Goal: Task Accomplishment & Management: Manage account settings

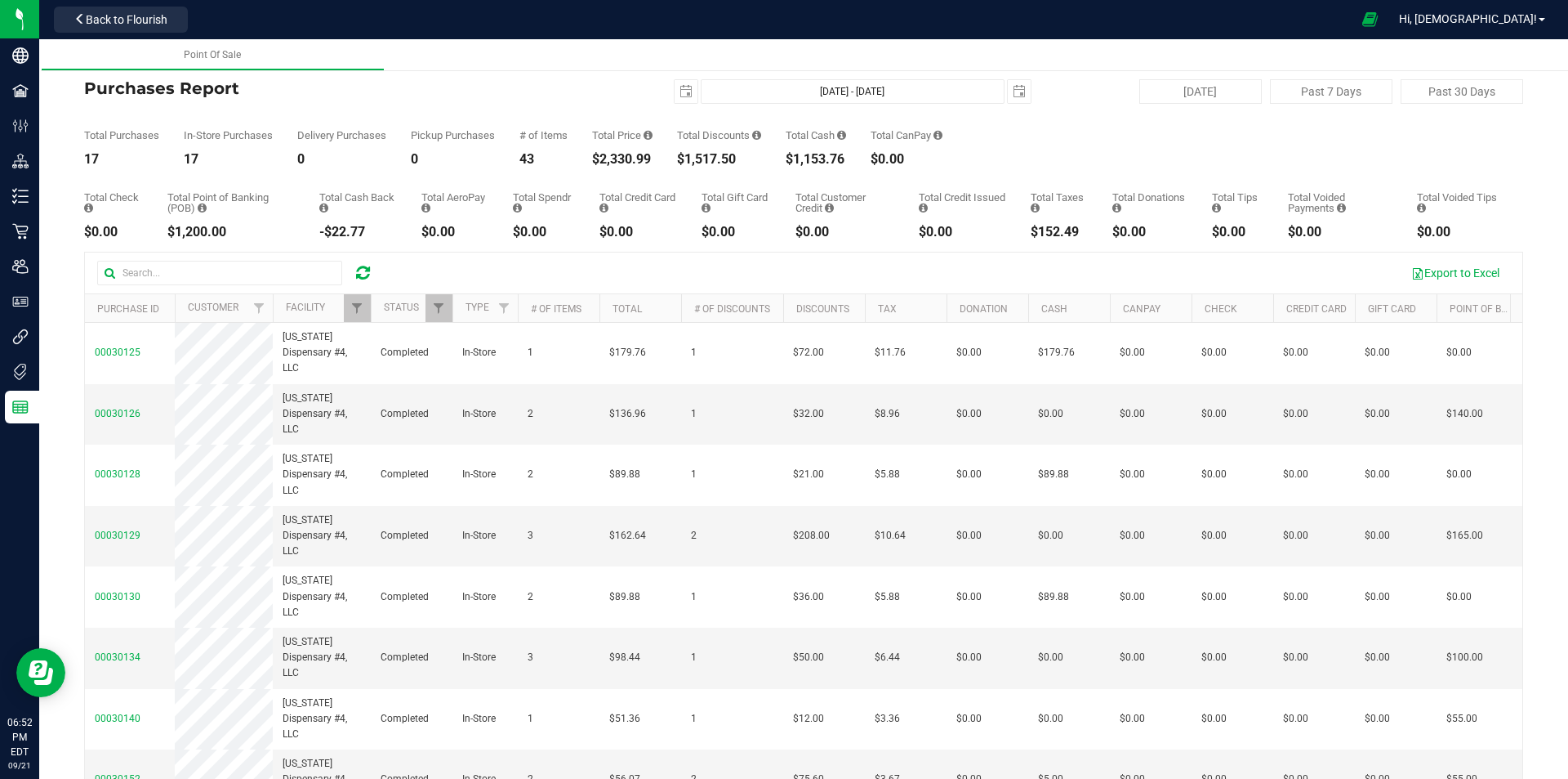
click at [365, 267] on icon at bounding box center [363, 273] width 14 height 16
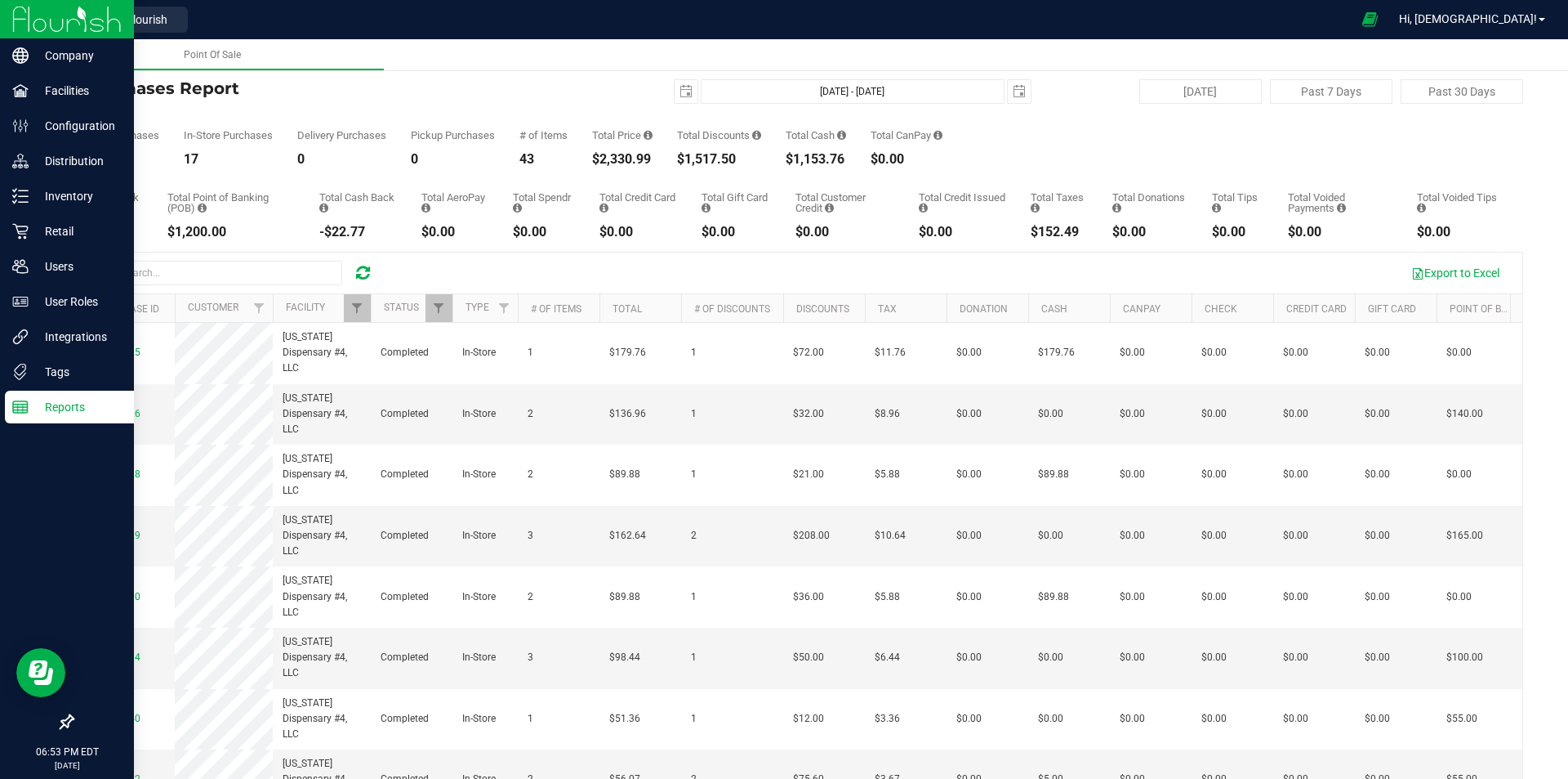
click at [67, 14] on img at bounding box center [68, 19] width 110 height 39
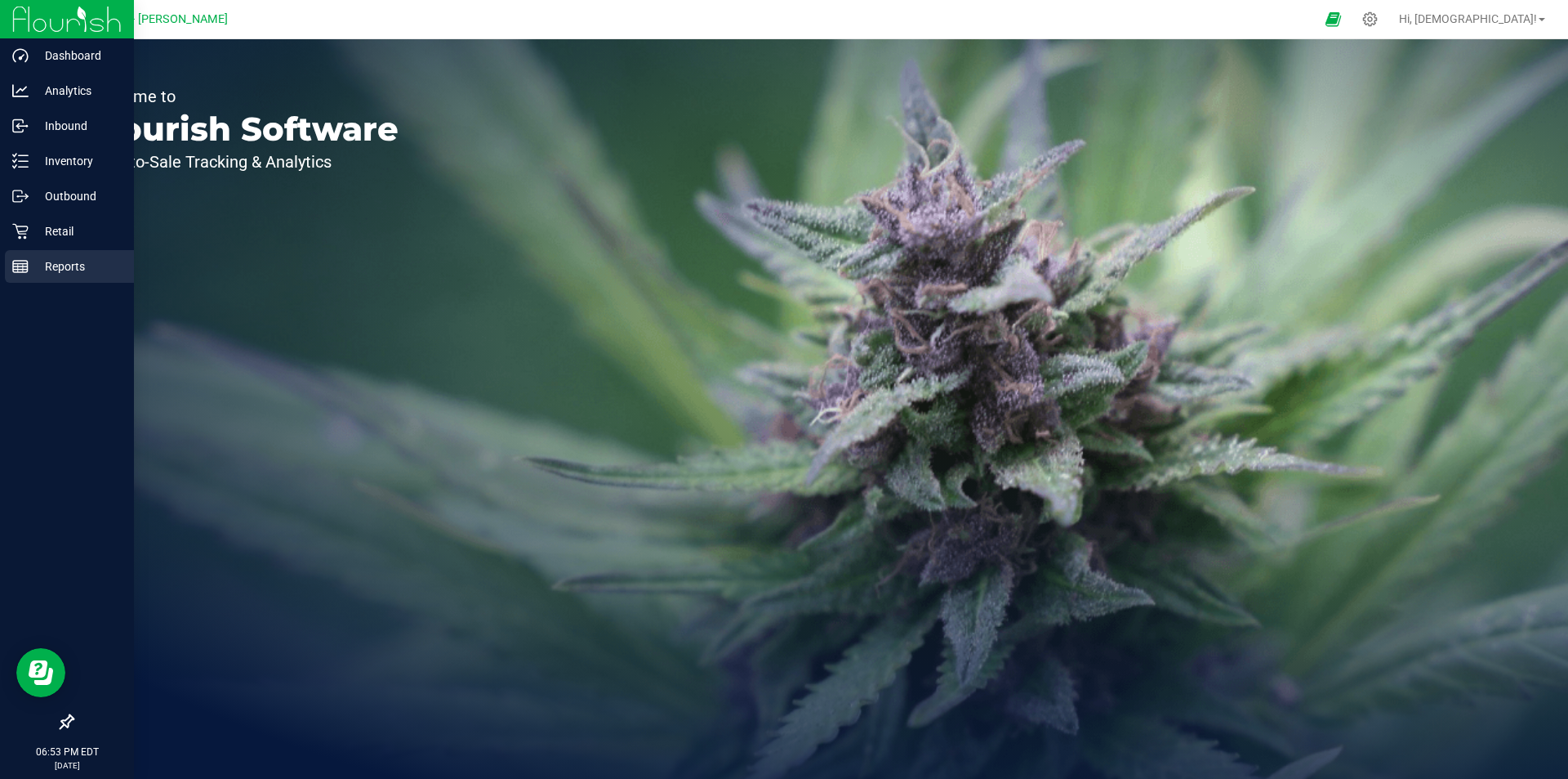
click at [55, 262] on p "Reports" at bounding box center [77, 267] width 98 height 20
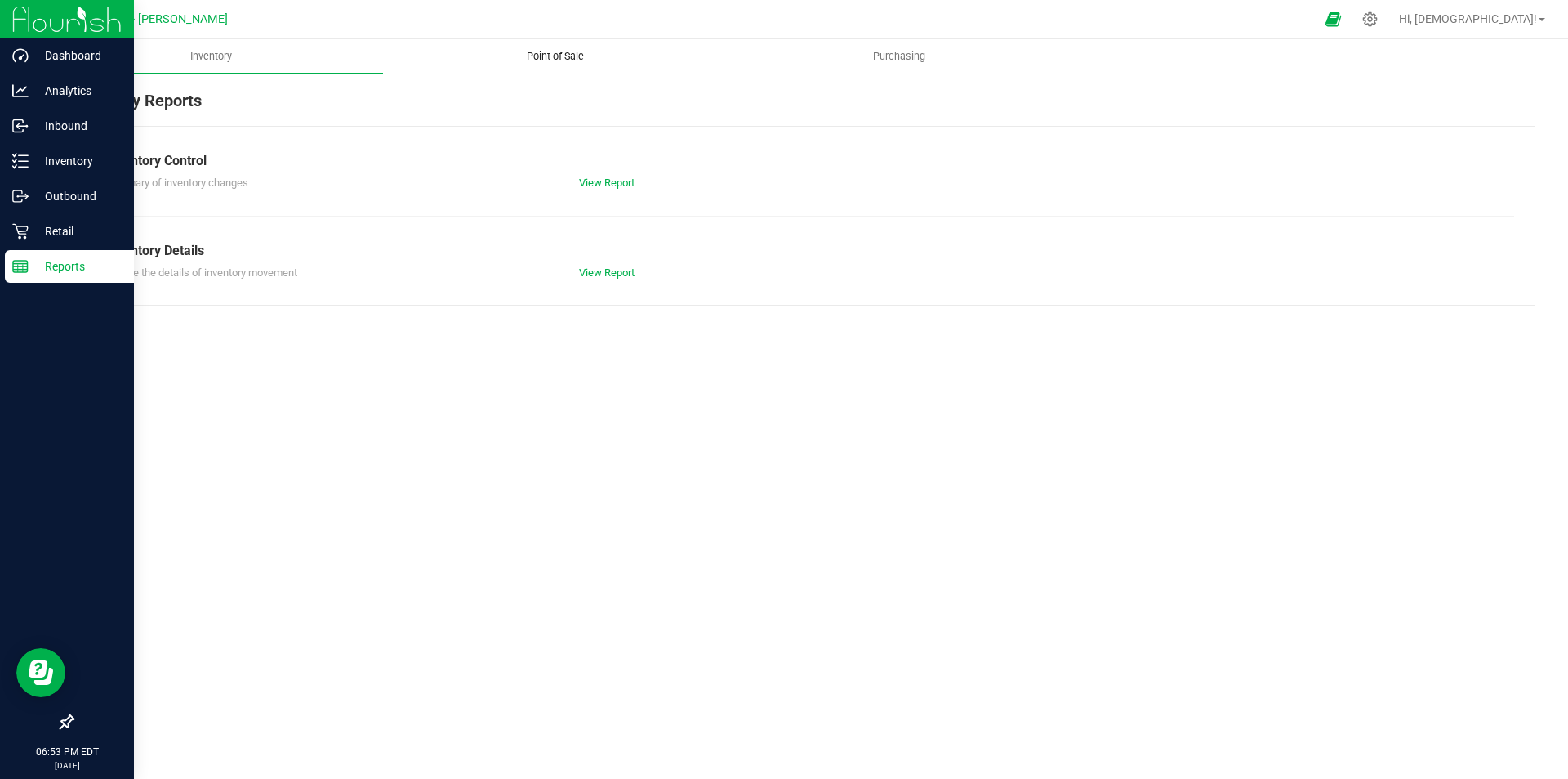
click at [566, 47] on uib-tab-heading "Point of Sale" at bounding box center [555, 56] width 342 height 32
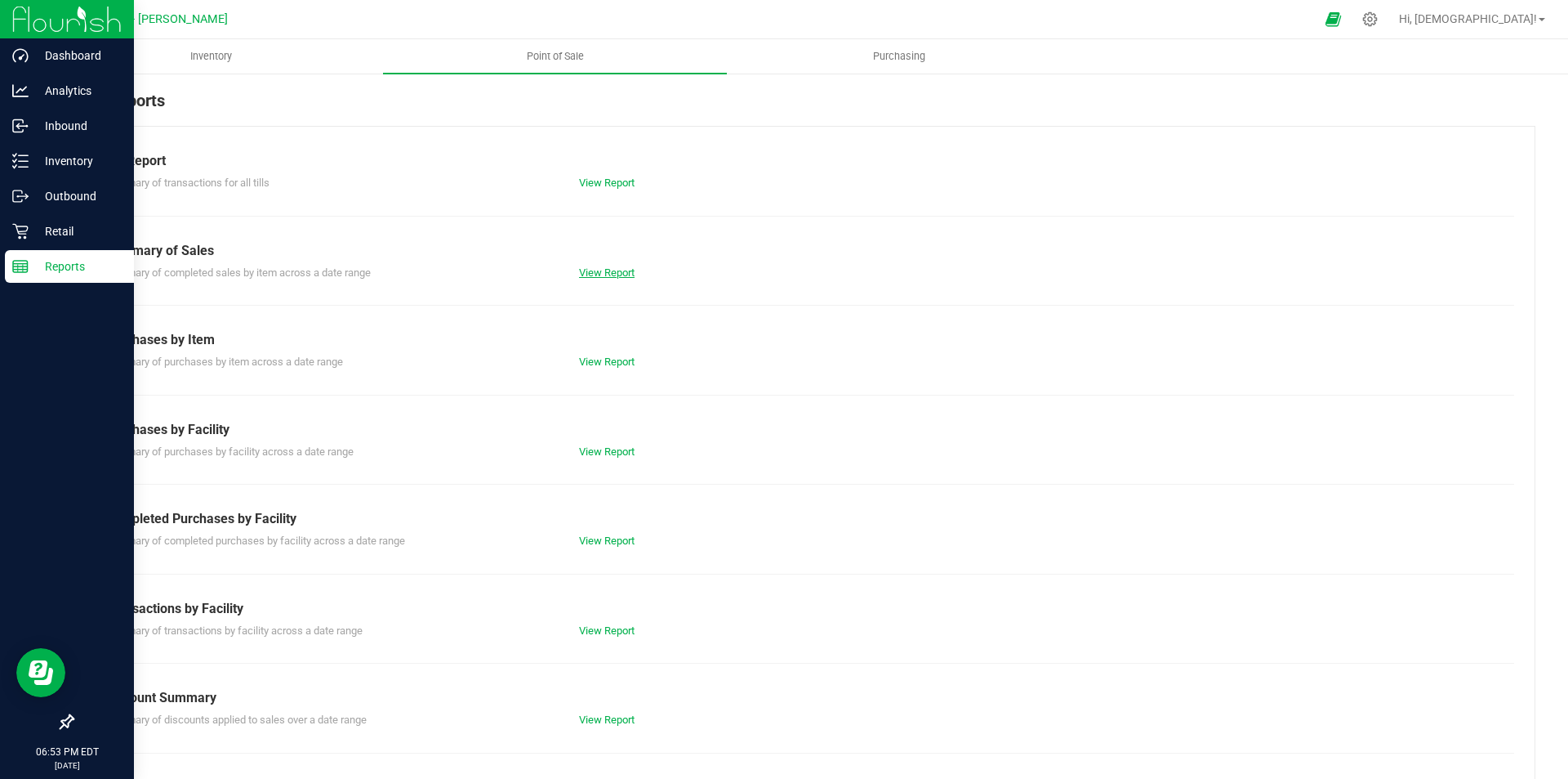
click at [611, 277] on link "View Report" at bounding box center [607, 273] width 56 height 13
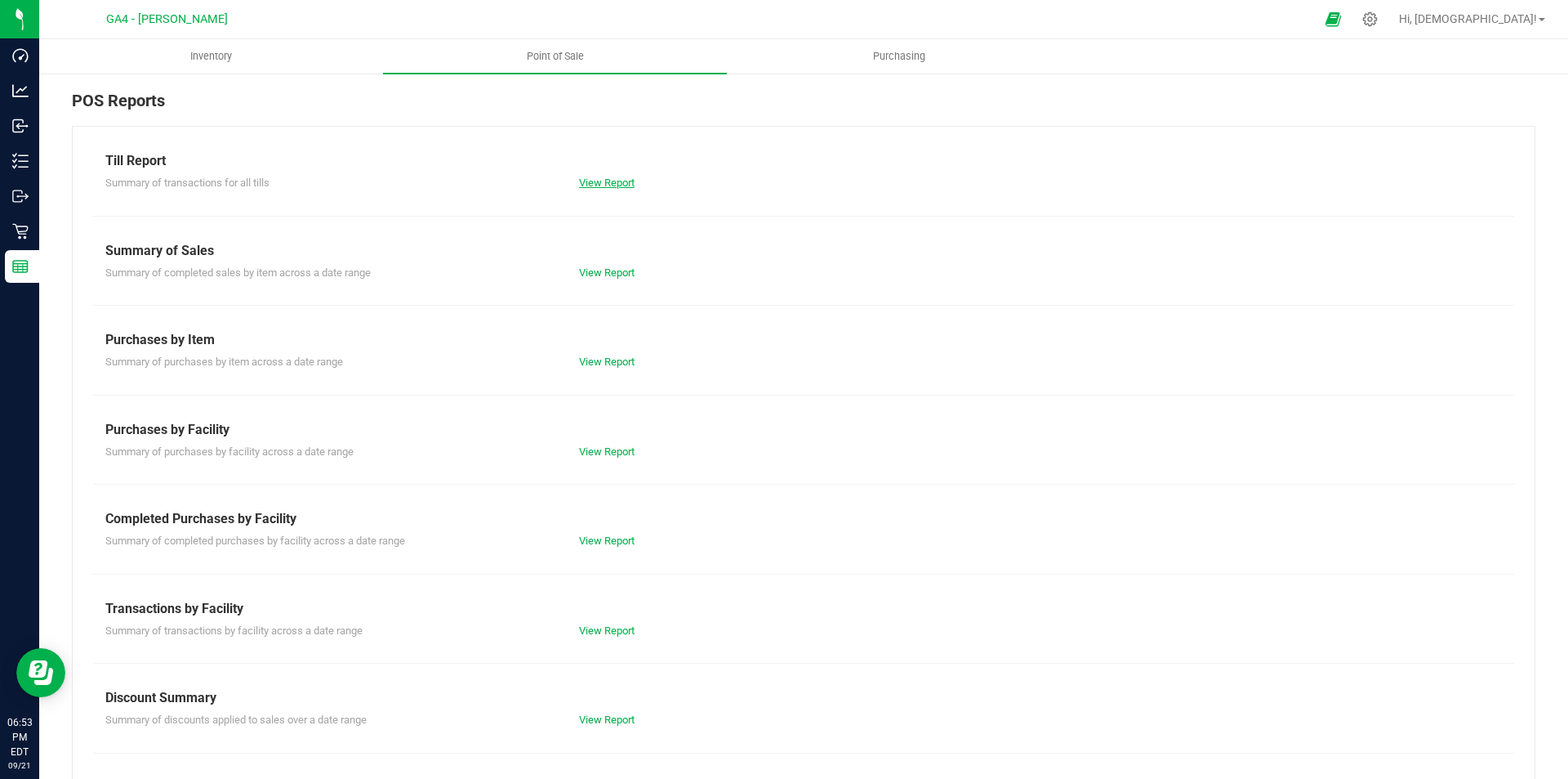
click at [606, 182] on link "View Report" at bounding box center [607, 183] width 56 height 13
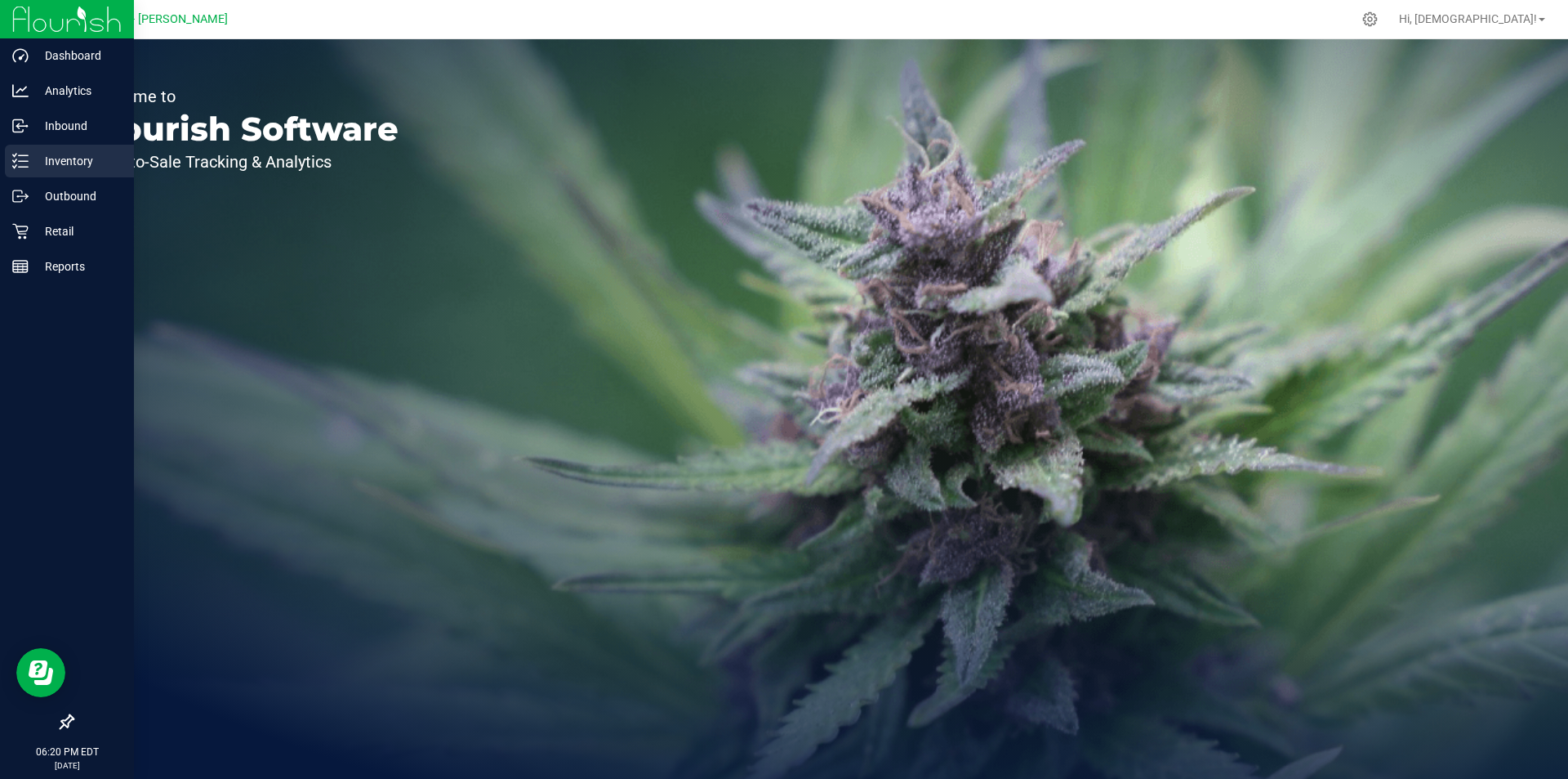
click at [68, 159] on p "Inventory" at bounding box center [77, 161] width 98 height 20
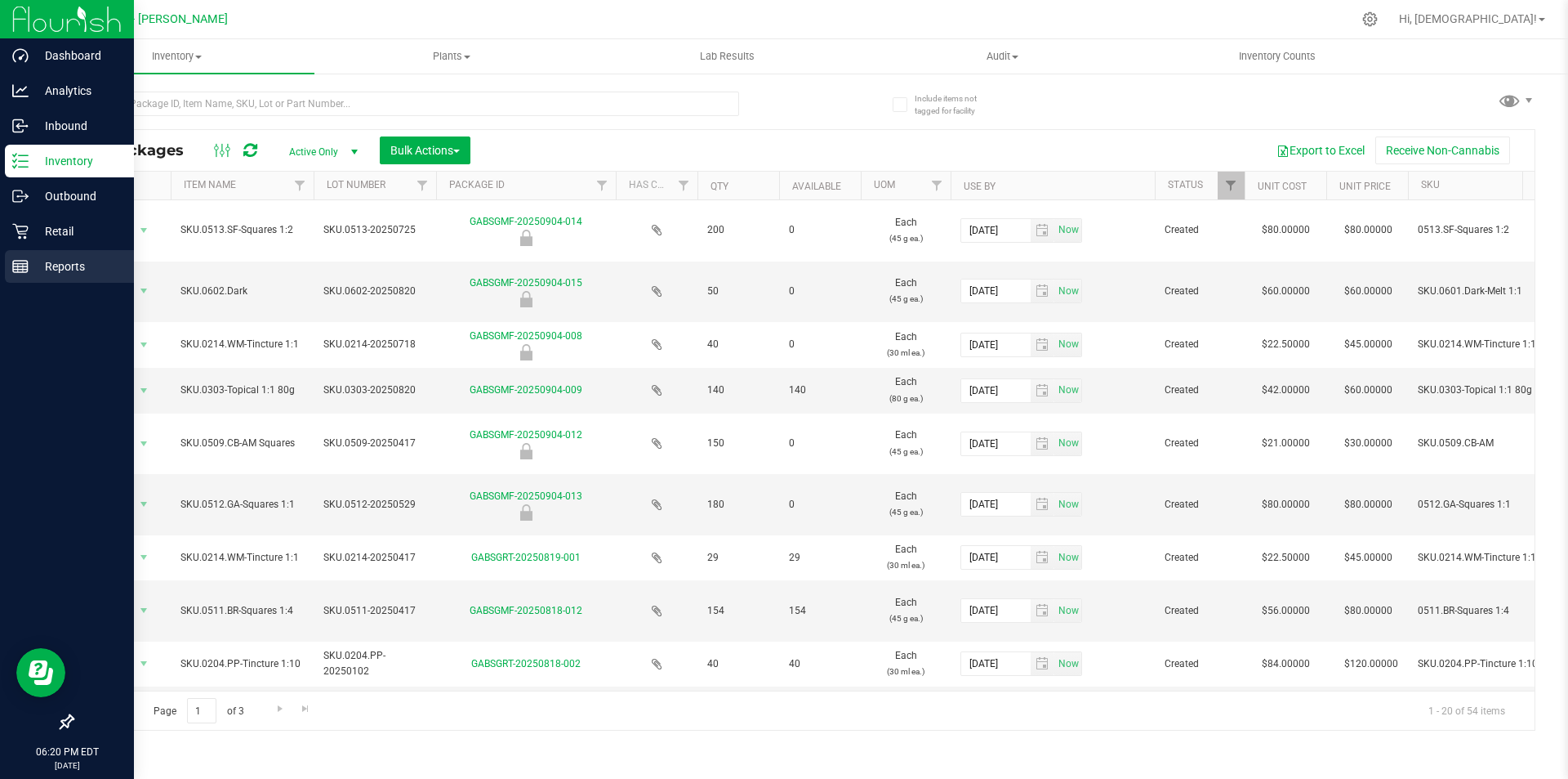
click at [63, 269] on p "Reports" at bounding box center [77, 267] width 98 height 20
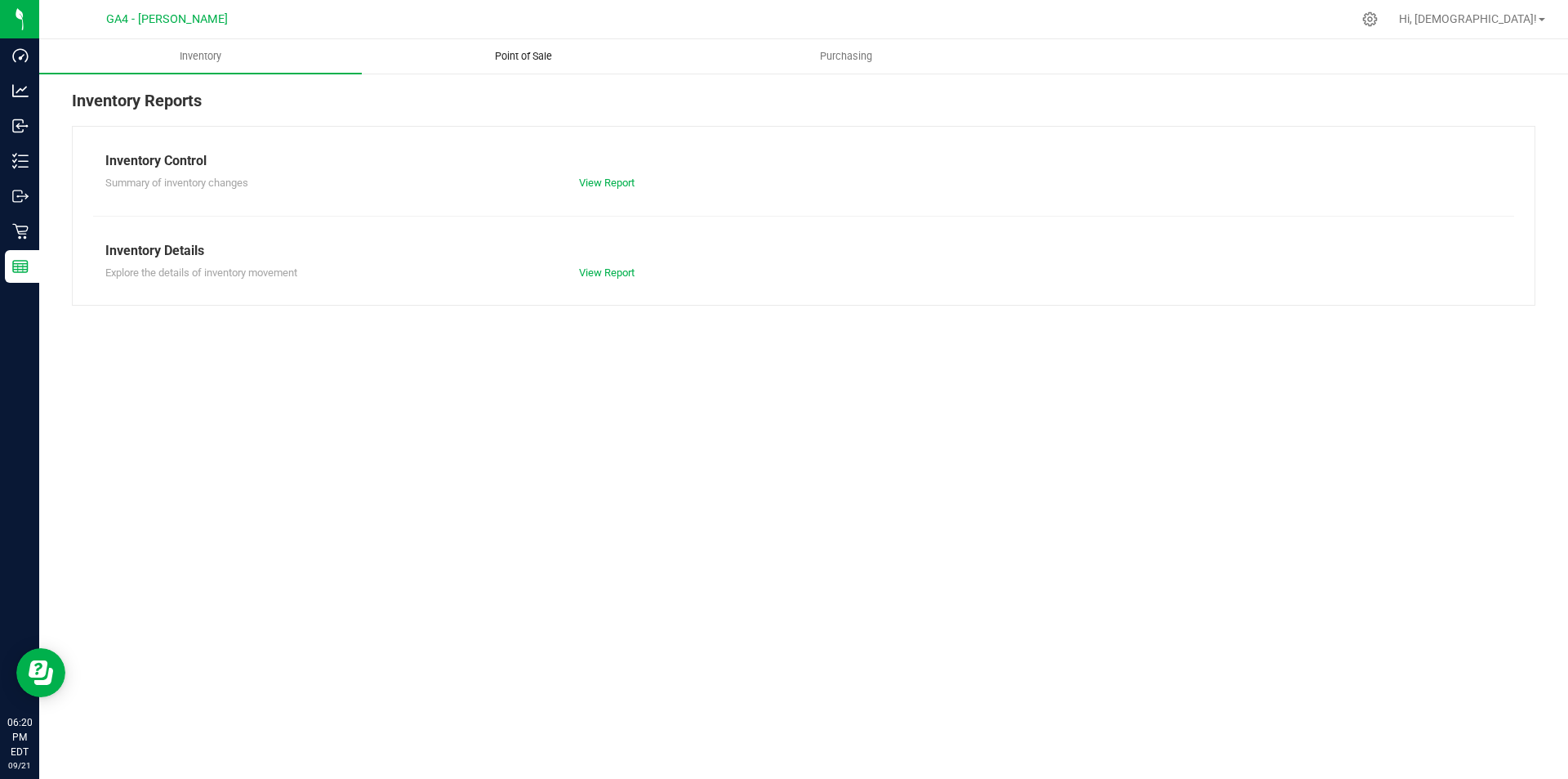
click at [520, 50] on span "Point of Sale" at bounding box center [523, 56] width 102 height 14
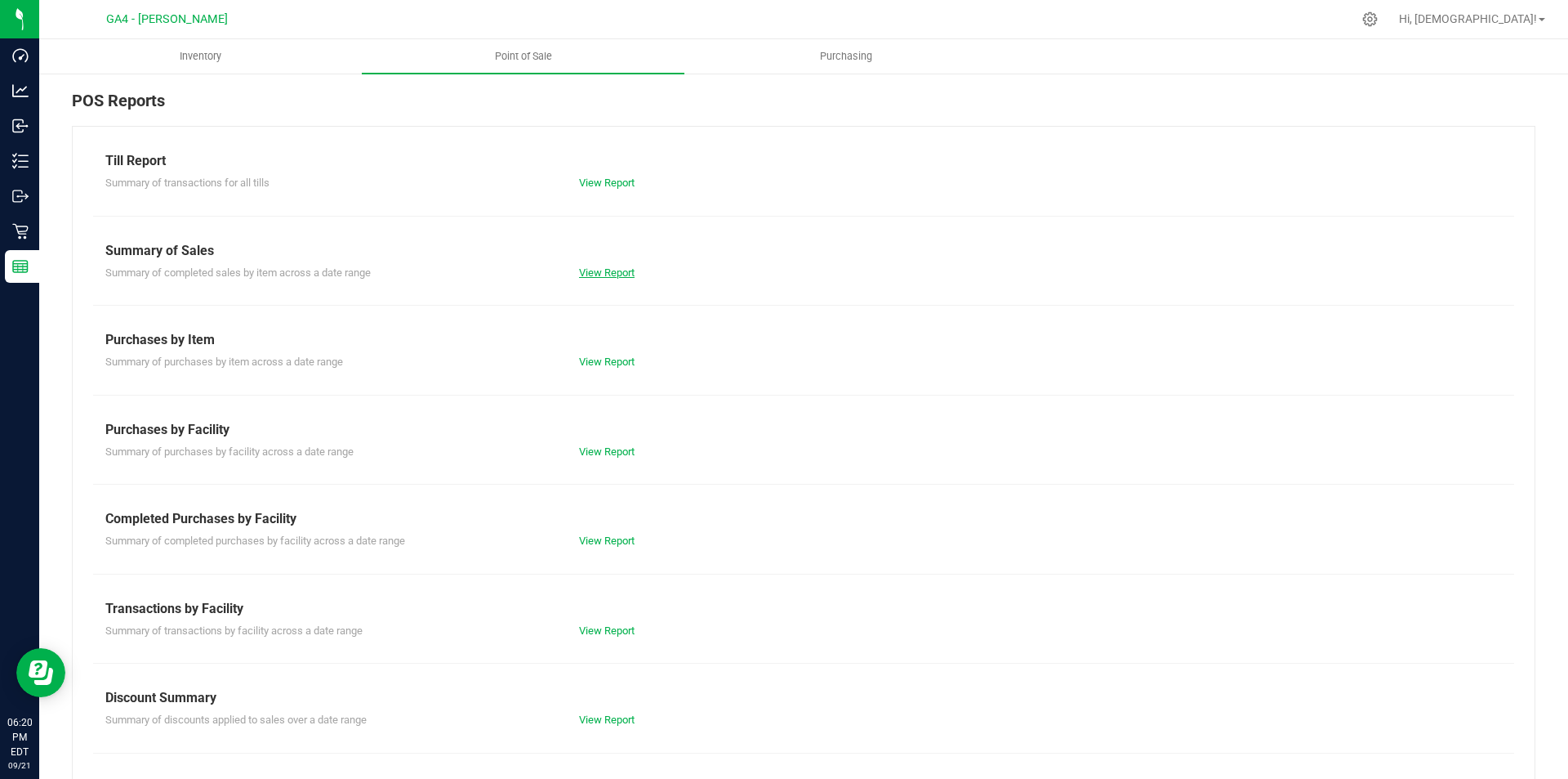
click at [626, 274] on link "View Report" at bounding box center [607, 273] width 56 height 13
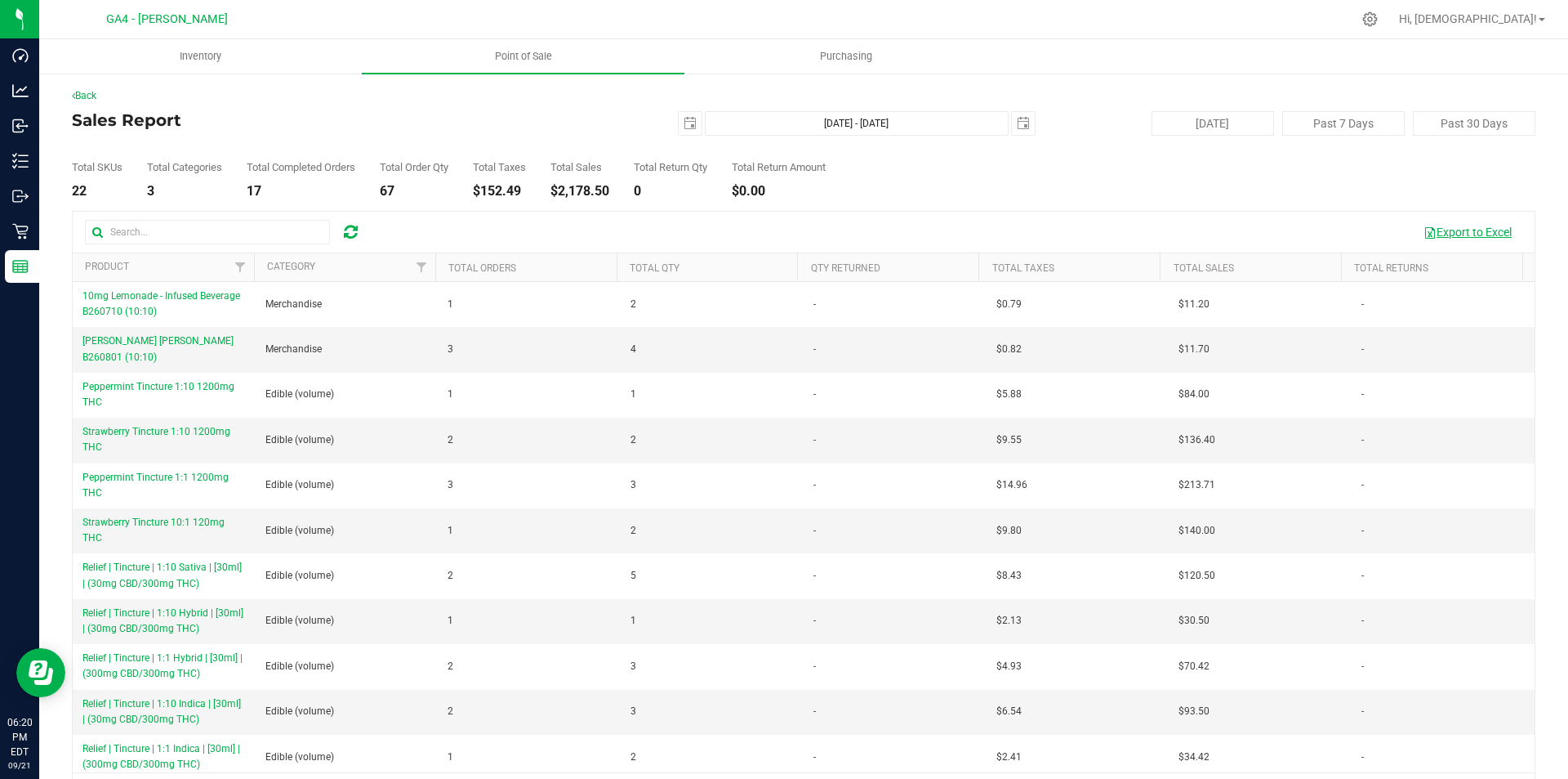
click at [1485, 227] on button "Export to Excel" at bounding box center [1468, 231] width 110 height 28
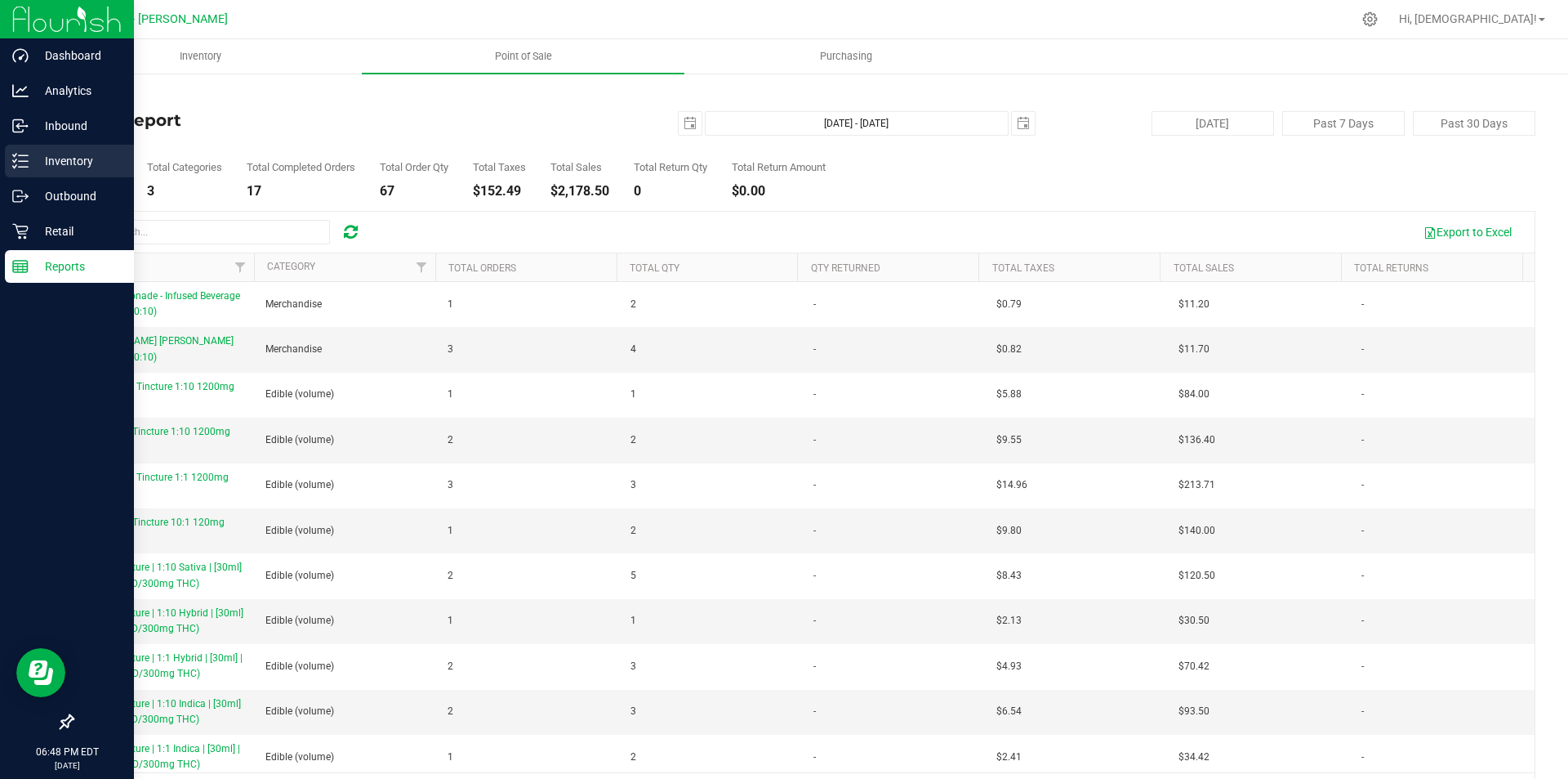
click at [66, 161] on p "Inventory" at bounding box center [77, 161] width 98 height 20
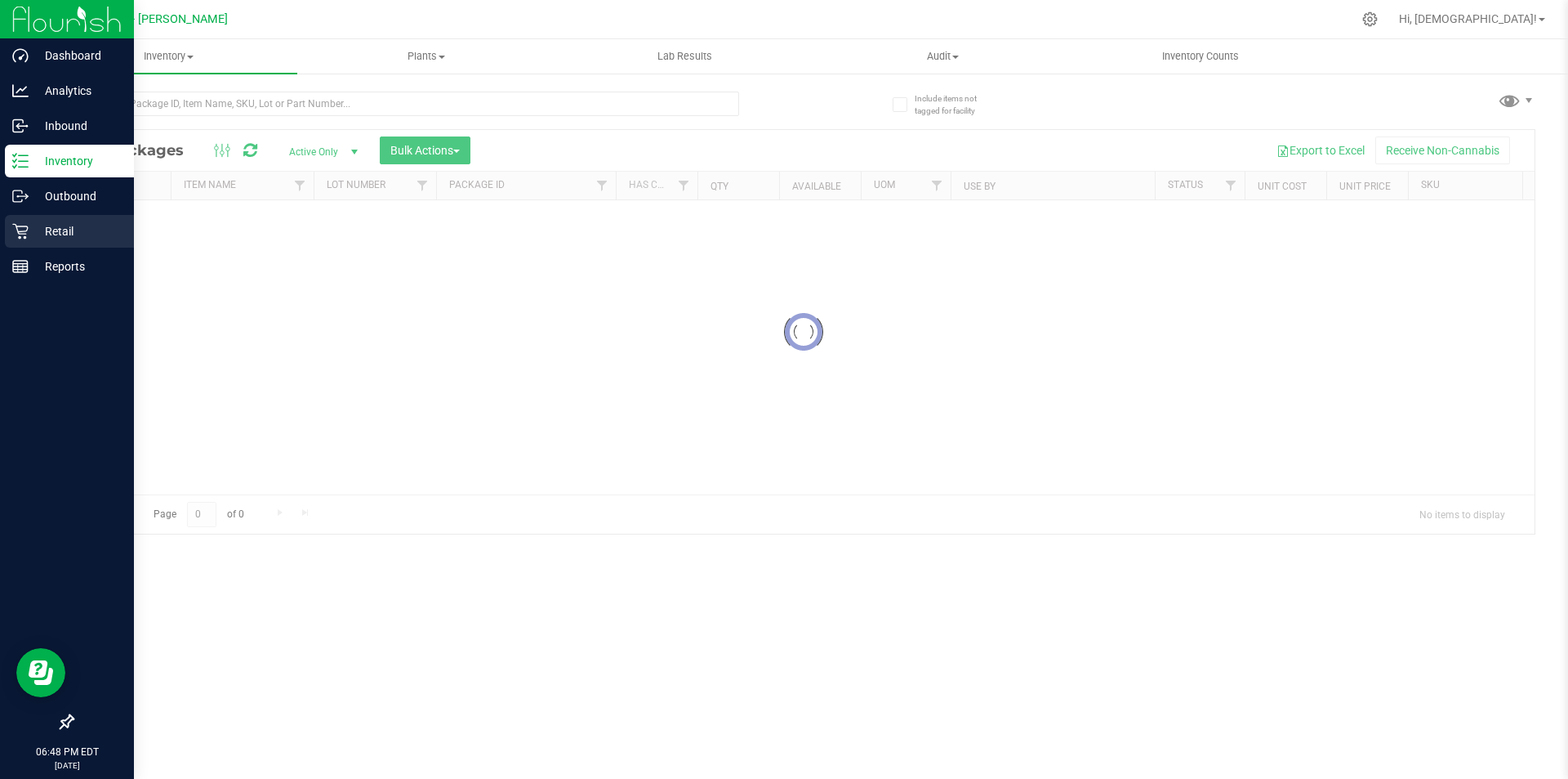
click at [61, 226] on p "Retail" at bounding box center [77, 231] width 98 height 20
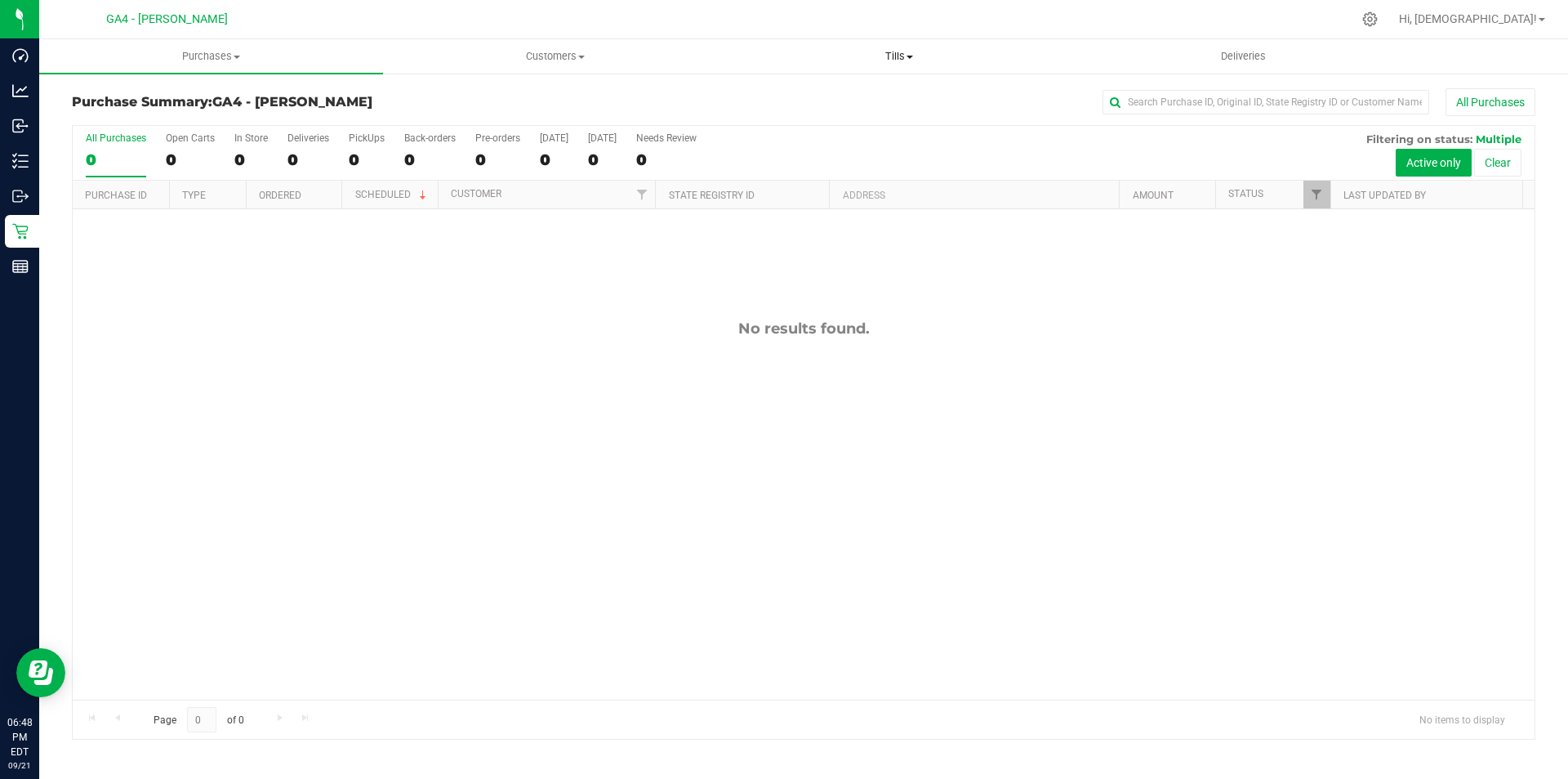
click at [918, 62] on span "Tills" at bounding box center [899, 56] width 342 height 14
click at [802, 96] on span "Manage tills" at bounding box center [782, 98] width 111 height 14
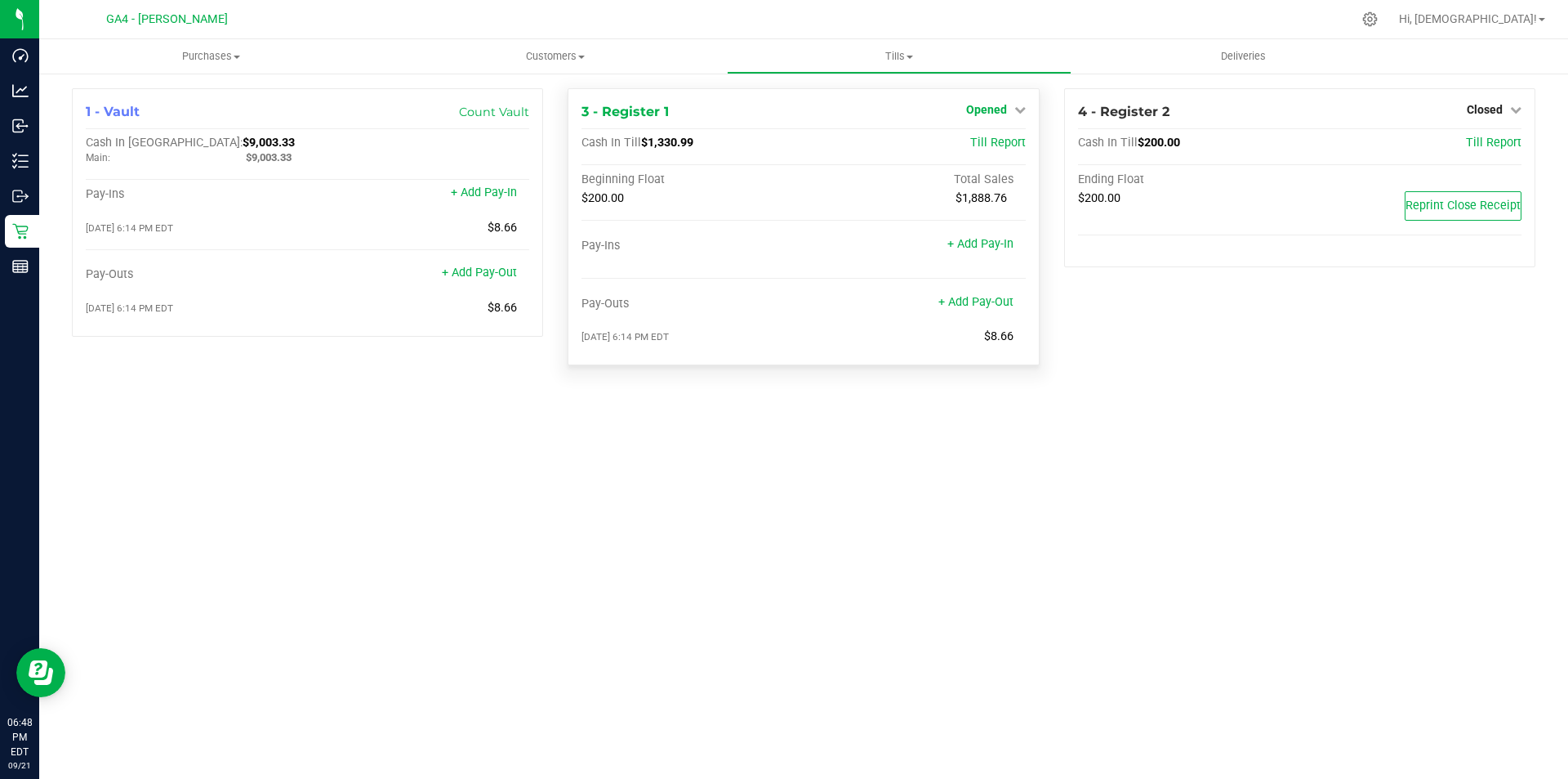
click at [1002, 110] on span "Opened" at bounding box center [987, 109] width 41 height 14
click at [999, 146] on link "Close Till" at bounding box center [988, 143] width 44 height 14
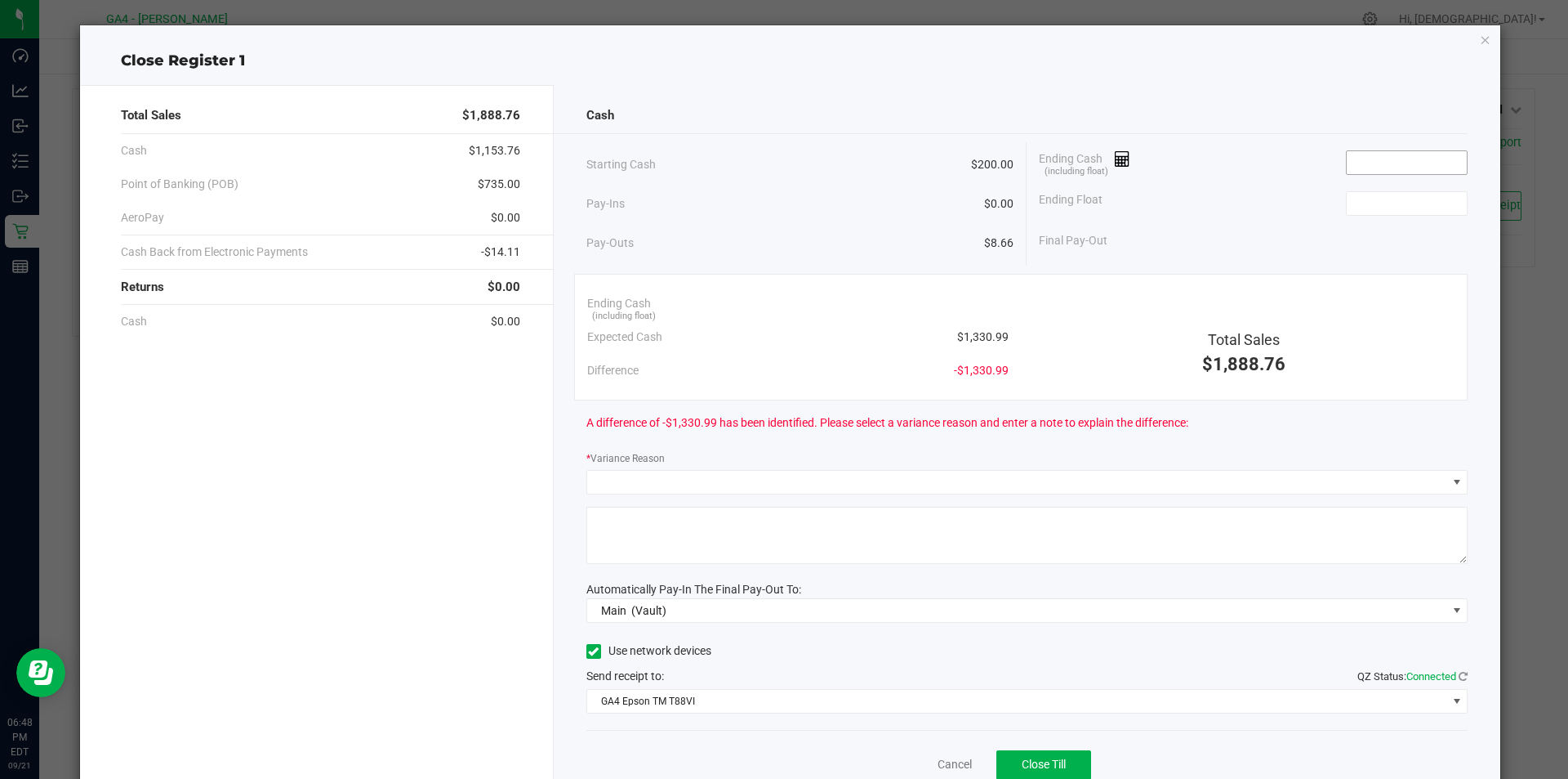
click at [1395, 159] on input at bounding box center [1406, 162] width 120 height 23
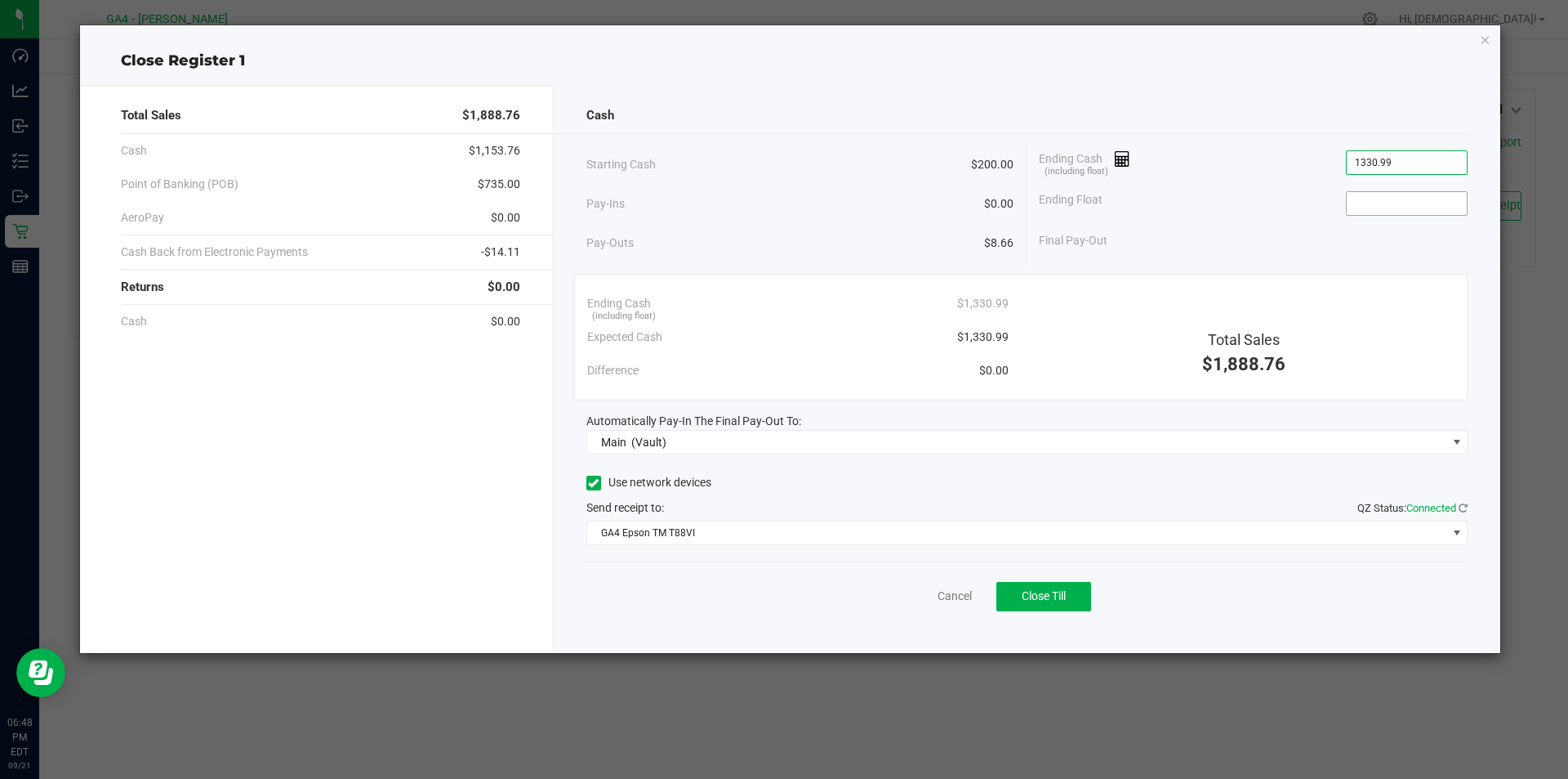
type input "$1,330.99"
click at [1382, 197] on input at bounding box center [1406, 203] width 120 height 23
type input "$200.00"
click at [1266, 224] on div "Final Pay-Out $1,130.99" at bounding box center [1253, 240] width 428 height 33
click at [587, 487] on span at bounding box center [594, 483] width 14 height 14
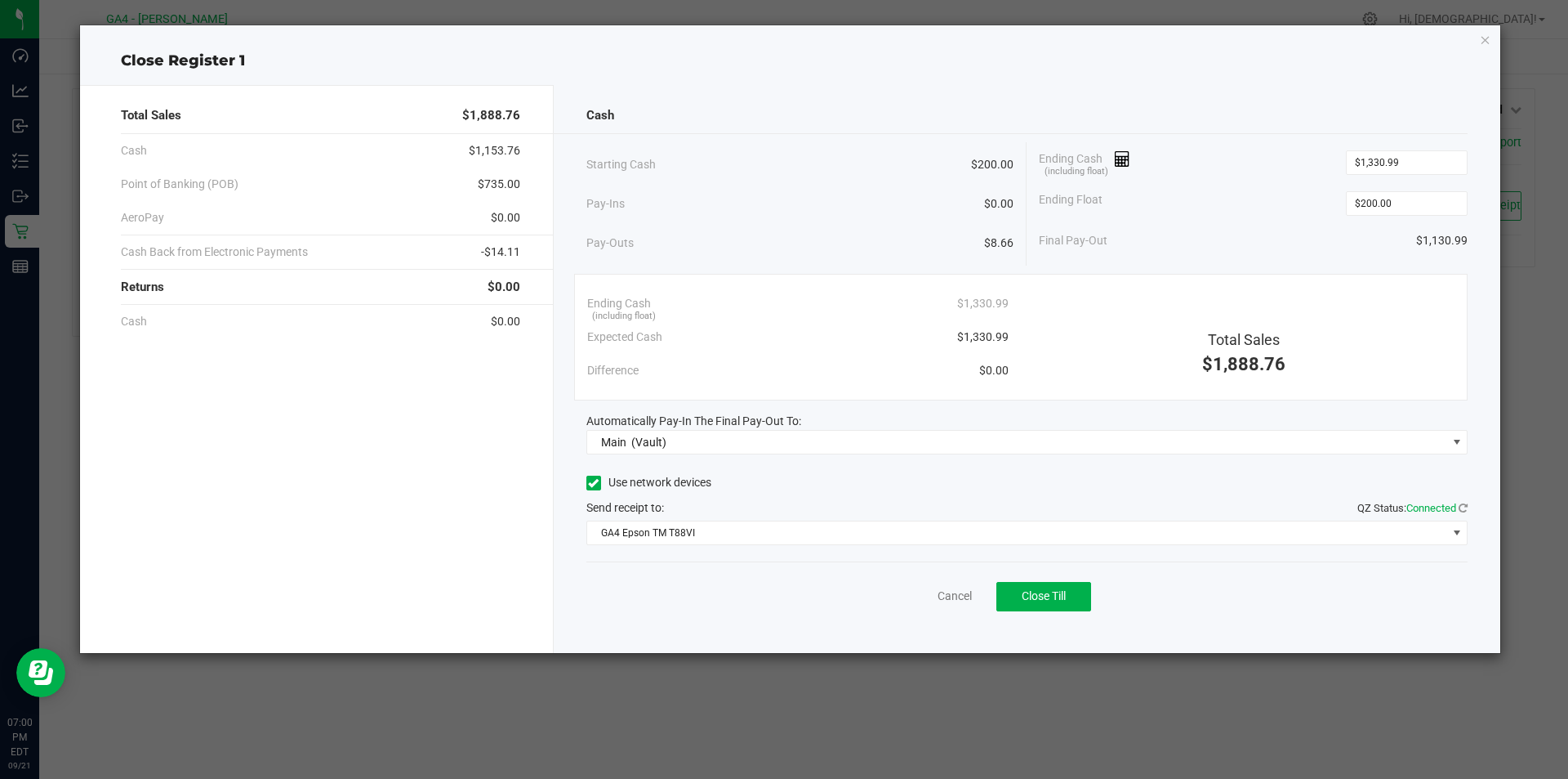
click at [0, 0] on input "Use network devices" at bounding box center [0, 0] width 0 height 0
click at [608, 535] on span "[object Object]" at bounding box center [1017, 532] width 861 height 23
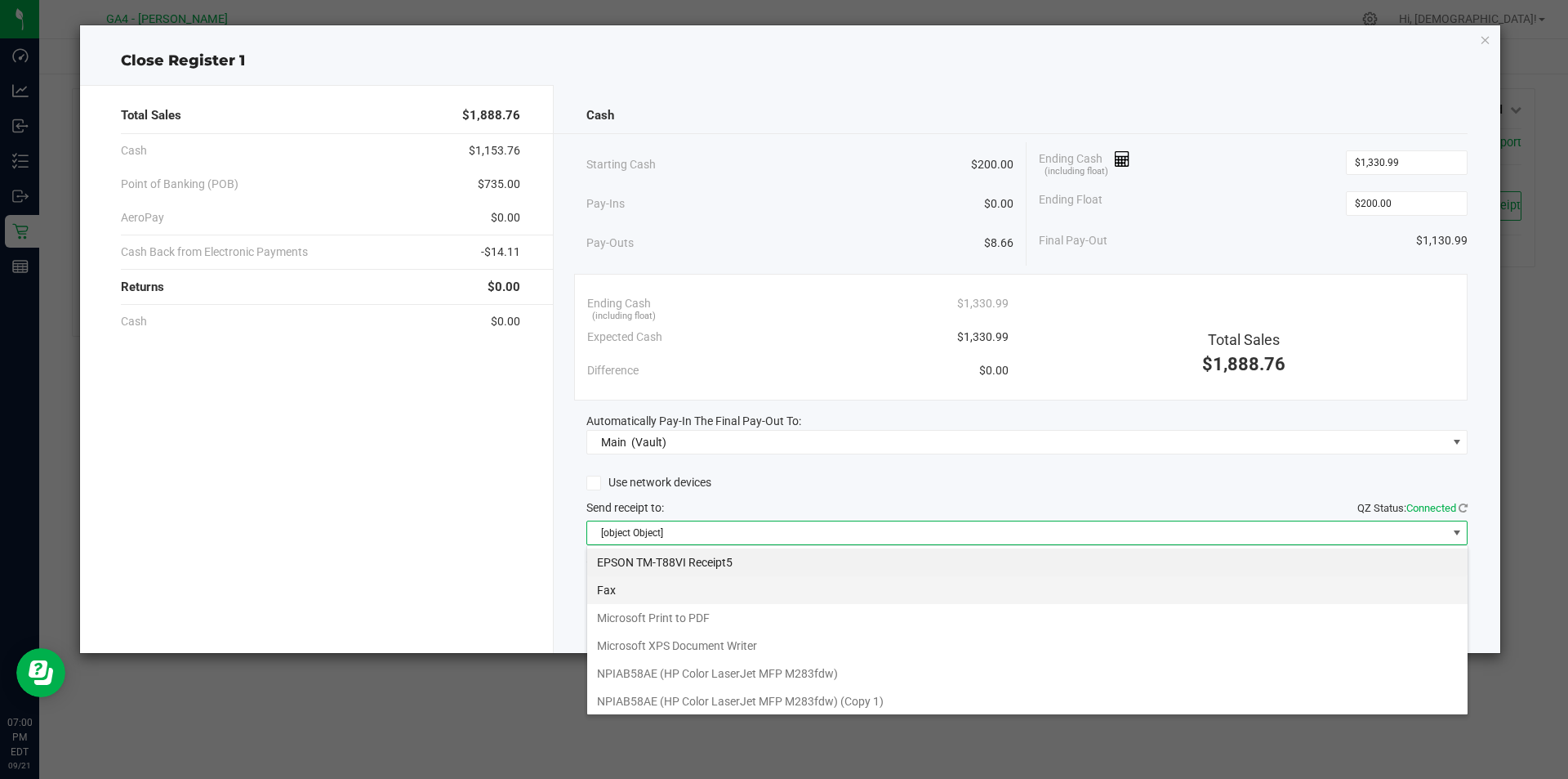
scroll to position [24, 881]
click at [680, 561] on Receipt5 "EPSON TM-T88VI Receipt5" at bounding box center [1027, 562] width 880 height 28
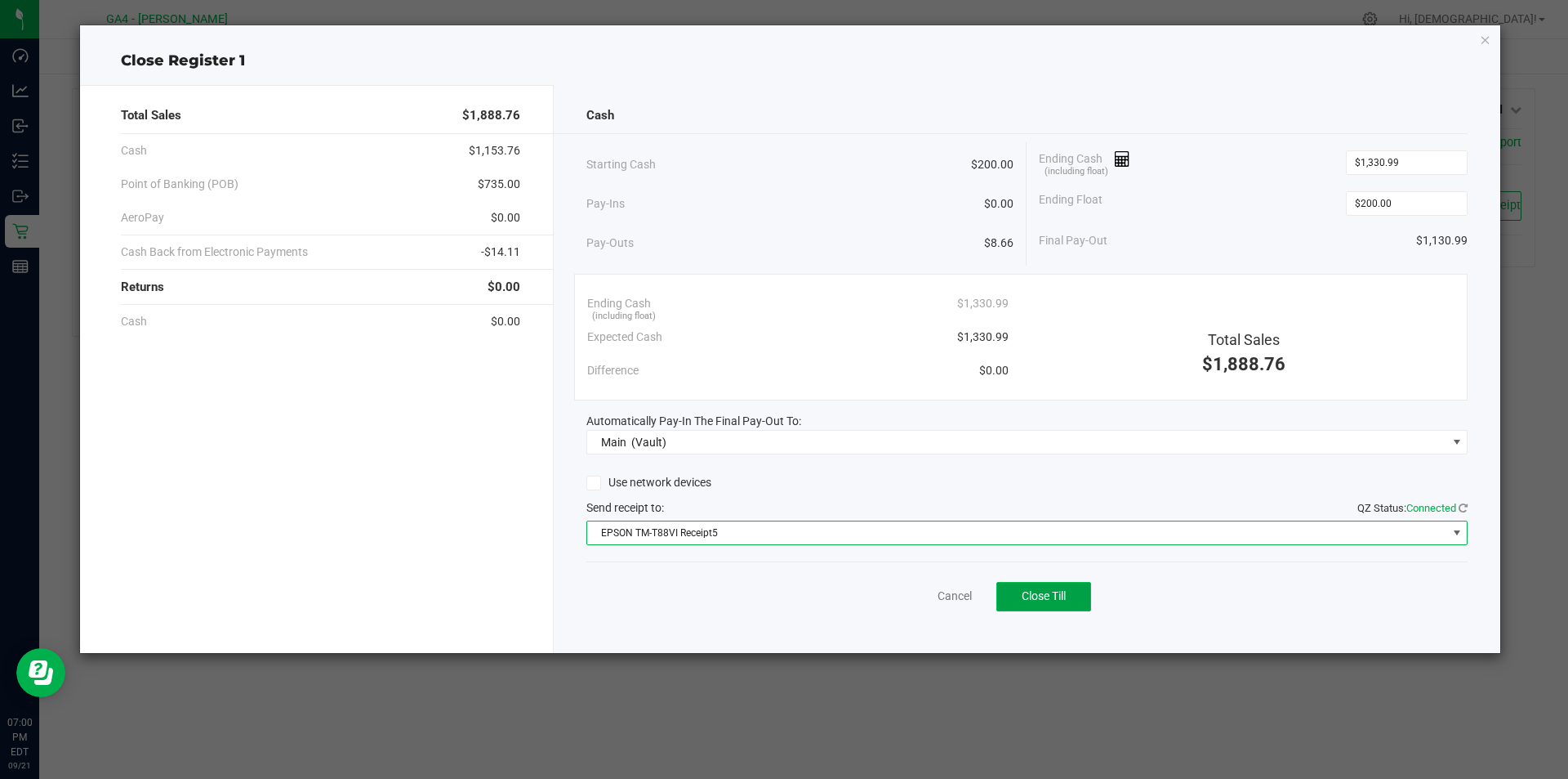
click at [1026, 591] on span "Close Till" at bounding box center [1043, 595] width 44 height 14
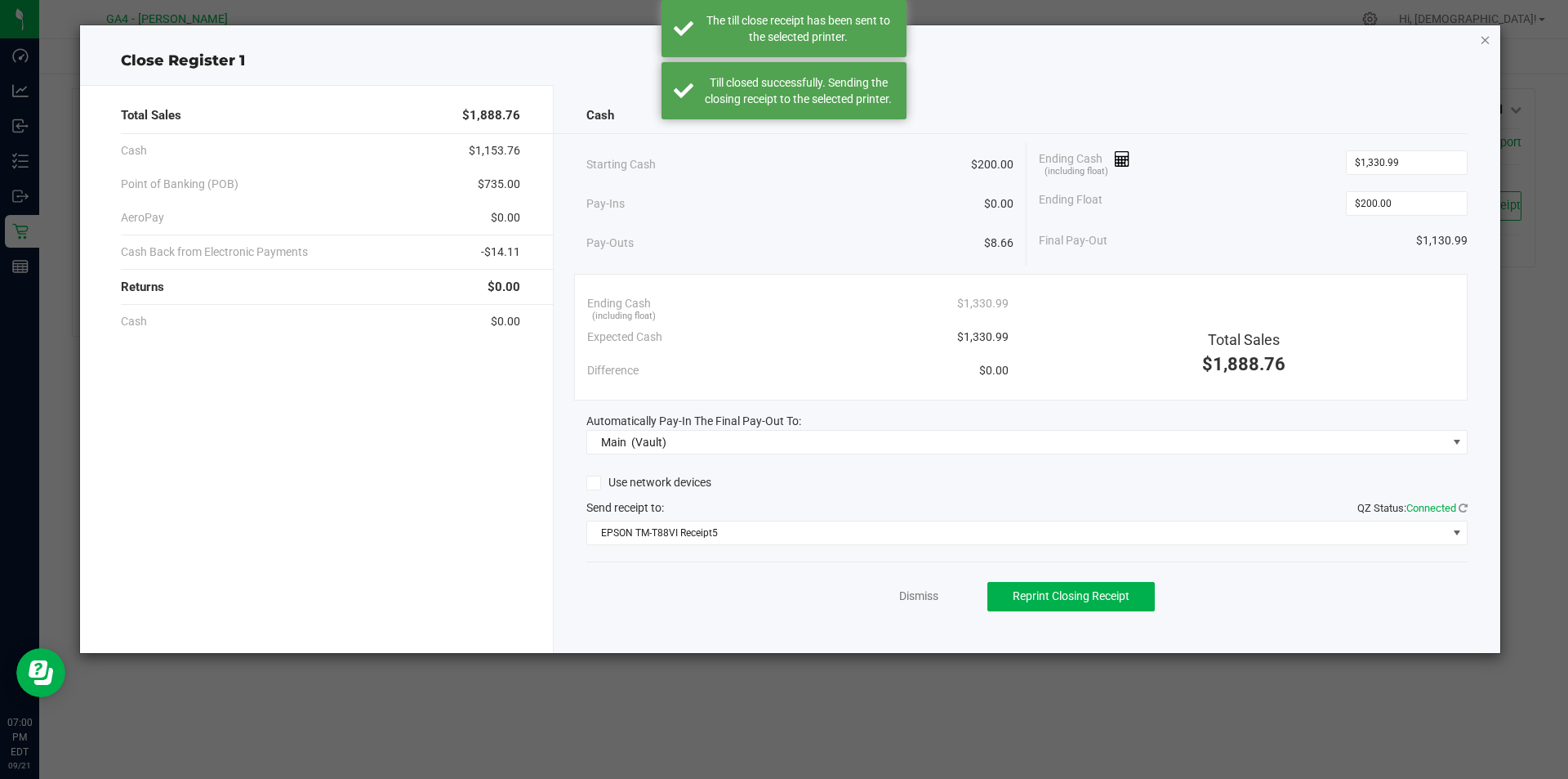
click at [1489, 37] on icon "button" at bounding box center [1485, 40] width 12 height 20
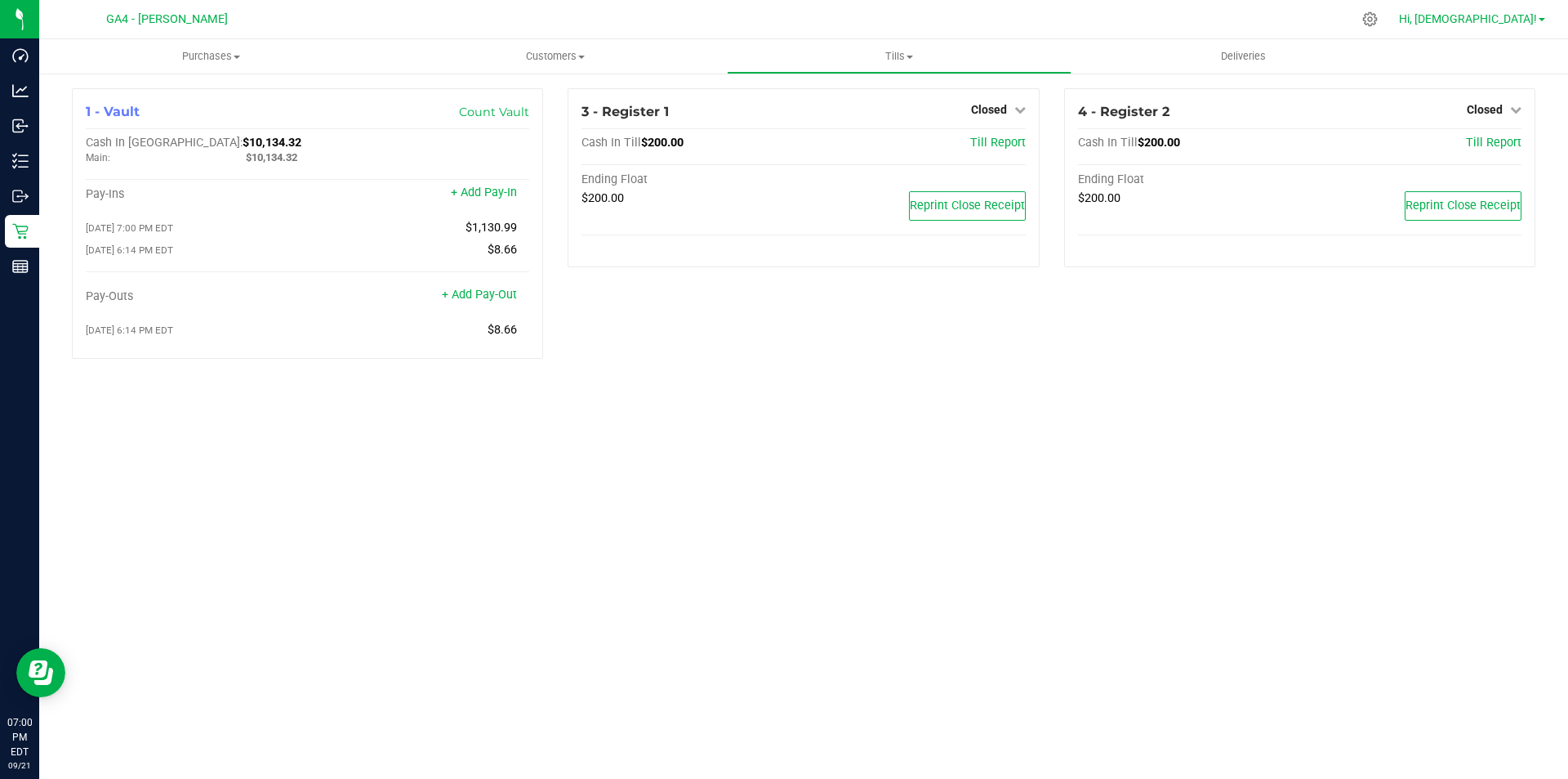
click at [1509, 14] on span "Hi, [DEMOGRAPHIC_DATA]!" at bounding box center [1467, 19] width 138 height 14
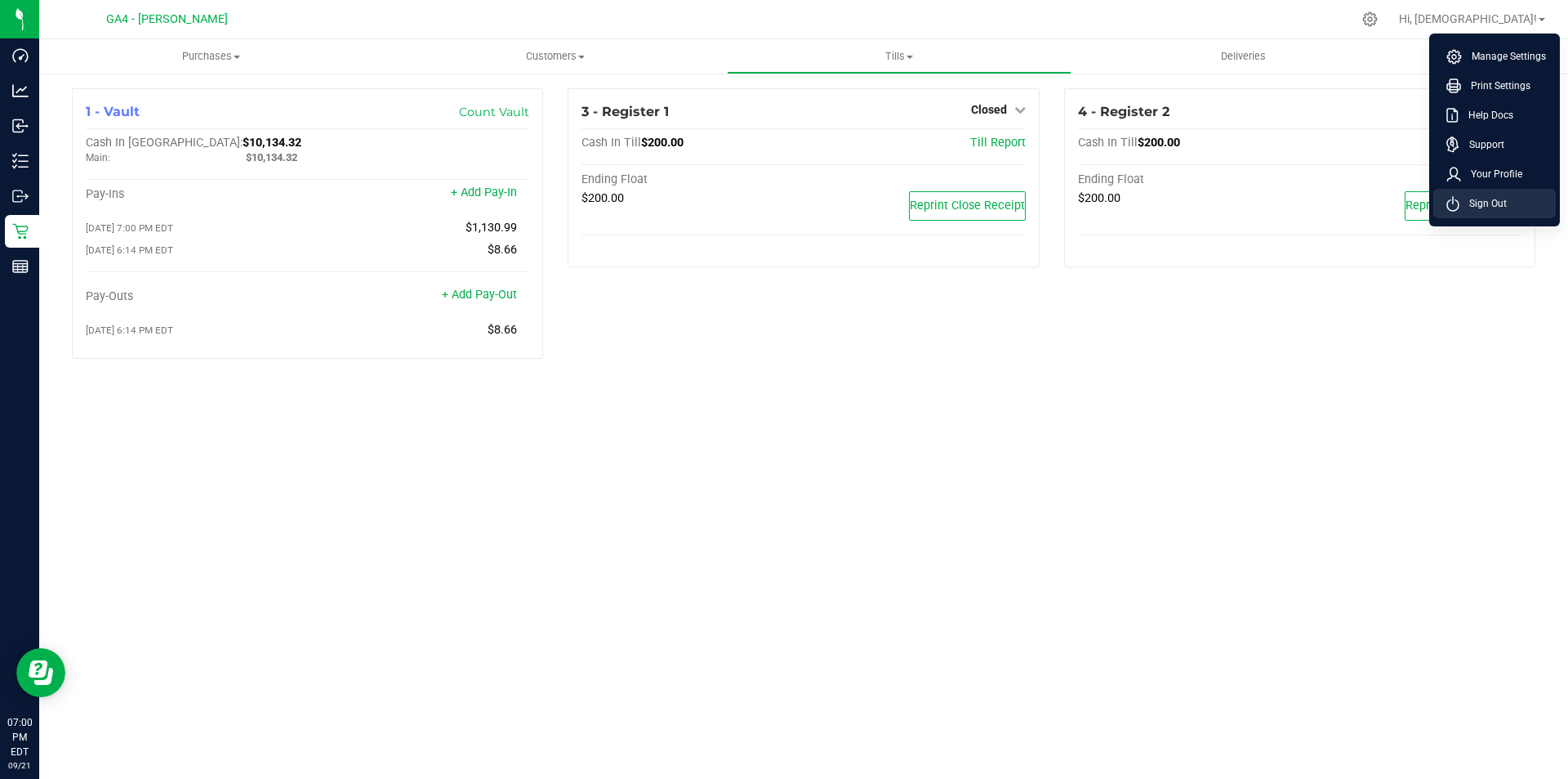
click at [1482, 211] on span "Sign Out" at bounding box center [1483, 204] width 48 height 16
